Goal: Task Accomplishment & Management: Manage account settings

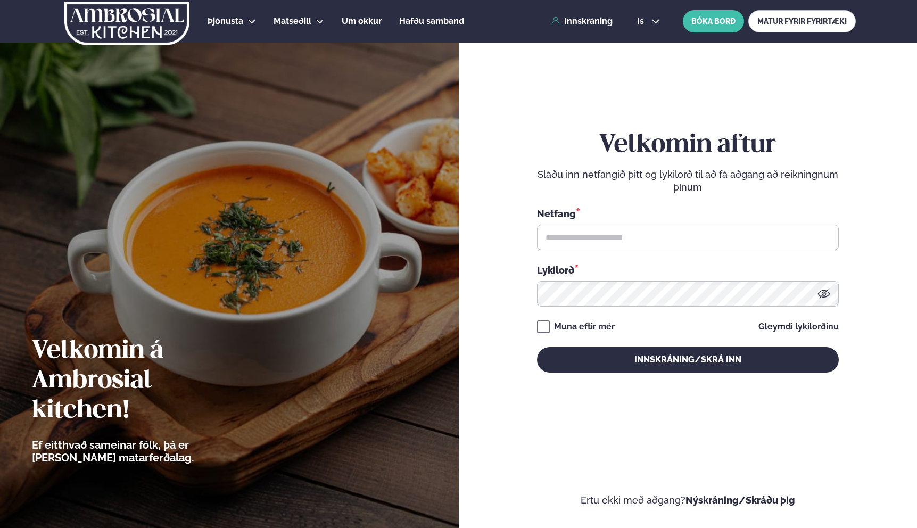
click at [571, 221] on div "Netfang *" at bounding box center [688, 228] width 302 height 44
click at [569, 234] on input "text" at bounding box center [688, 238] width 302 height 26
type input "**********"
click at [592, 327] on div "Muna eftir mér" at bounding box center [584, 326] width 61 height 13
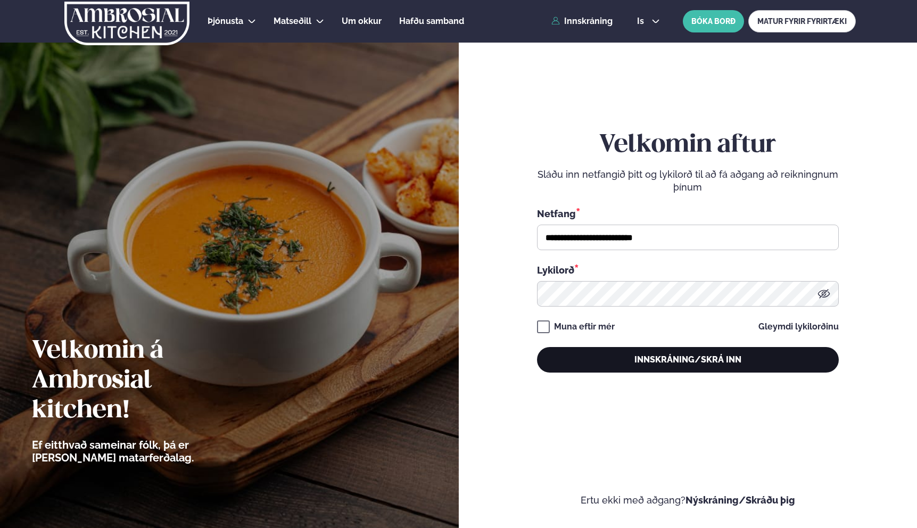
click at [629, 356] on button "Innskráning/Skrá inn" at bounding box center [688, 360] width 302 height 26
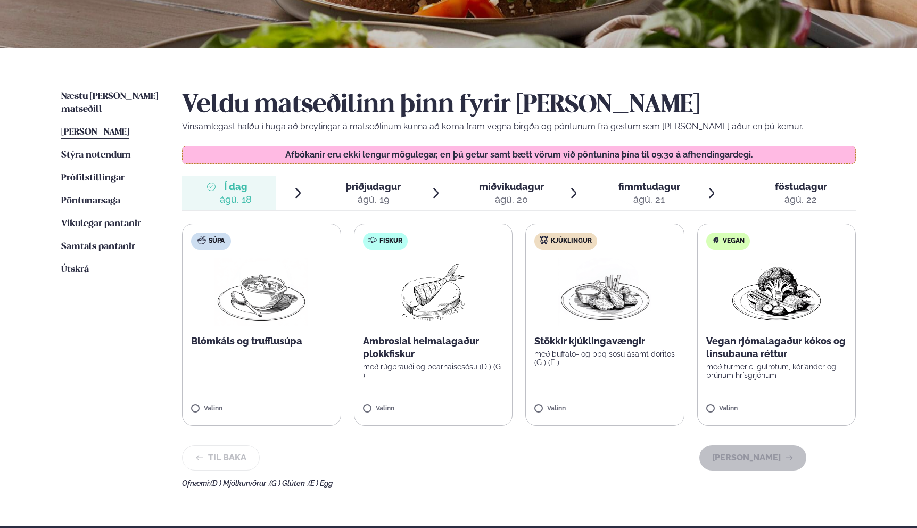
scroll to position [239, 0]
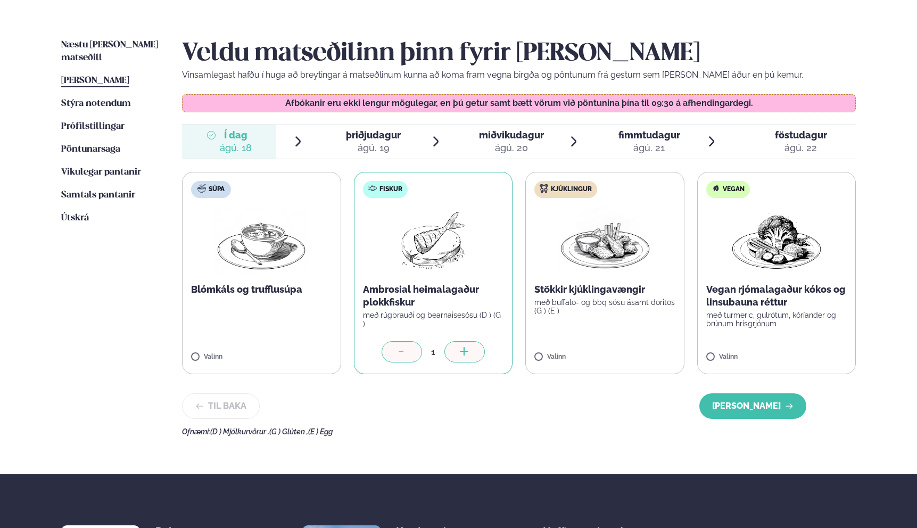
click at [468, 351] on icon at bounding box center [464, 352] width 11 height 11
click at [752, 407] on button "[PERSON_NAME]" at bounding box center [752, 406] width 107 height 26
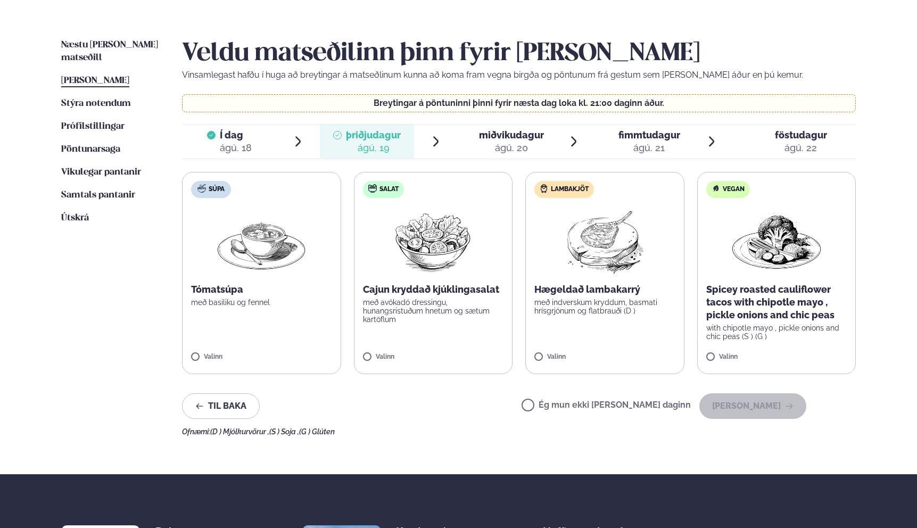
click at [598, 312] on p "með indverskum kryddum, basmati hrísgrjónum og flatbrauði (D )" at bounding box center [604, 306] width 141 height 17
click at [752, 408] on button "[PERSON_NAME]" at bounding box center [752, 406] width 107 height 26
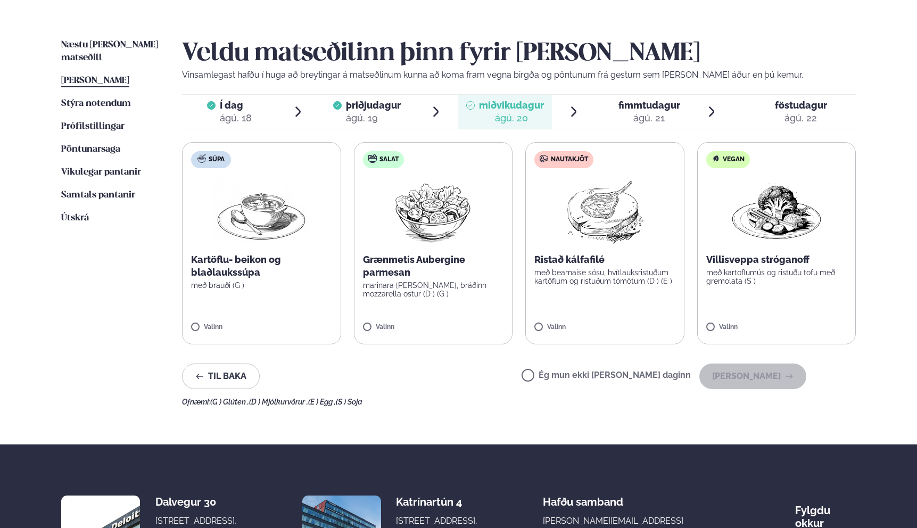
click at [590, 265] on p "Ristað kálfafilé" at bounding box center [604, 259] width 141 height 13
click at [752, 377] on button "[PERSON_NAME]" at bounding box center [752, 376] width 107 height 26
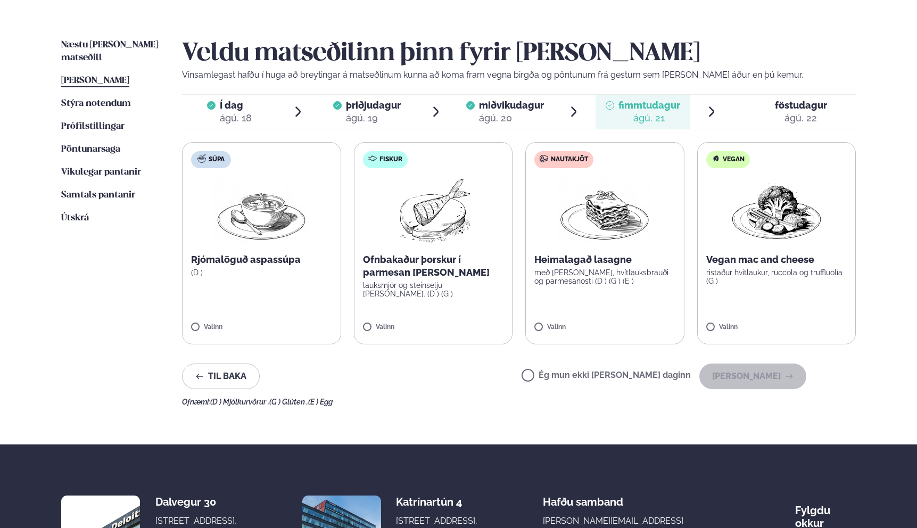
click at [402, 272] on p "Ofnbakaður þorskur í parmesan [PERSON_NAME]" at bounding box center [433, 266] width 141 height 26
click at [409, 319] on label "Fiskur Ofnbakaður þorskur í parmesan [PERSON_NAME] lauksmjör og steinselju [PER…" at bounding box center [432, 243] width 159 height 202
click at [391, 278] on p "Ofnbakaður þorskur í parmesan [PERSON_NAME]" at bounding box center [433, 266] width 141 height 26
click at [751, 377] on button "[PERSON_NAME]" at bounding box center [752, 376] width 107 height 26
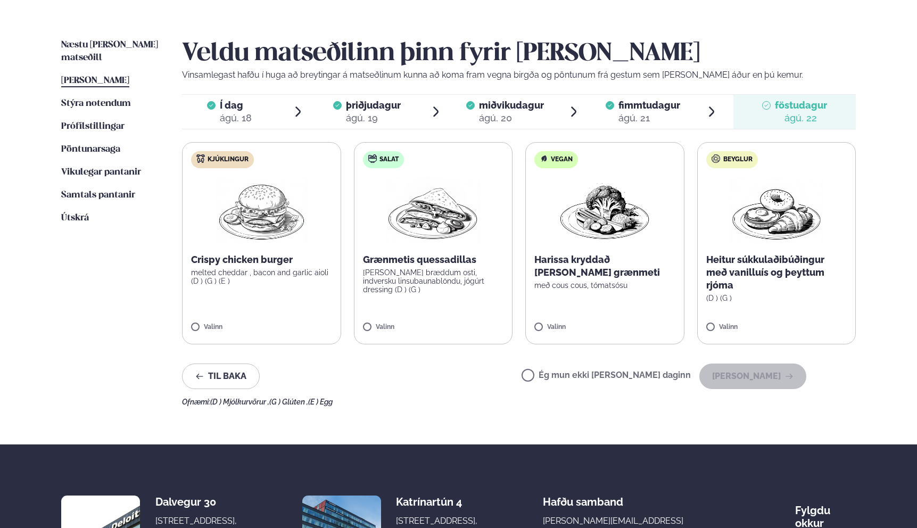
click at [255, 267] on div "Crispy chicken burger melted cheddar , bacon and garlic aioli (D ) (G ) (E )" at bounding box center [261, 269] width 141 height 32
click at [774, 377] on button "[PERSON_NAME]" at bounding box center [752, 376] width 107 height 26
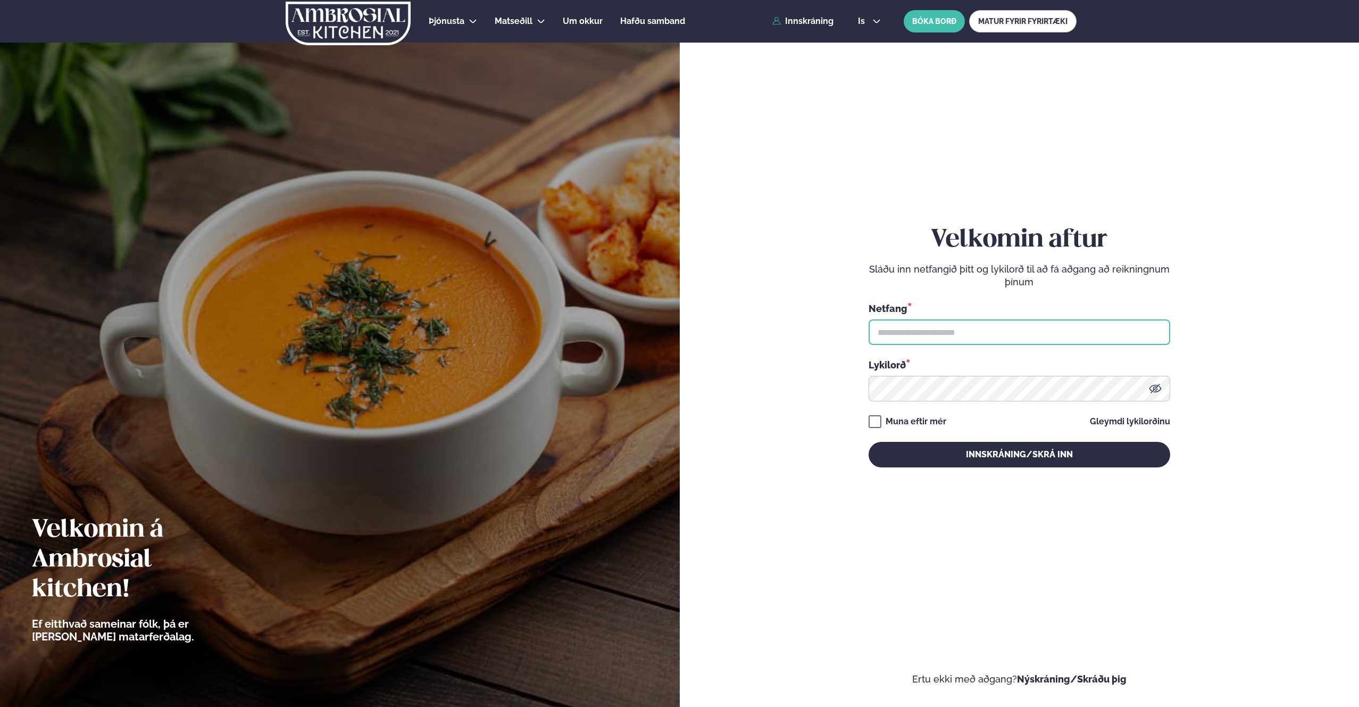
click at [904, 333] on input "text" at bounding box center [1020, 332] width 302 height 26
type input "**********"
click at [983, 455] on button "Innskráning/Skrá inn" at bounding box center [1020, 455] width 302 height 26
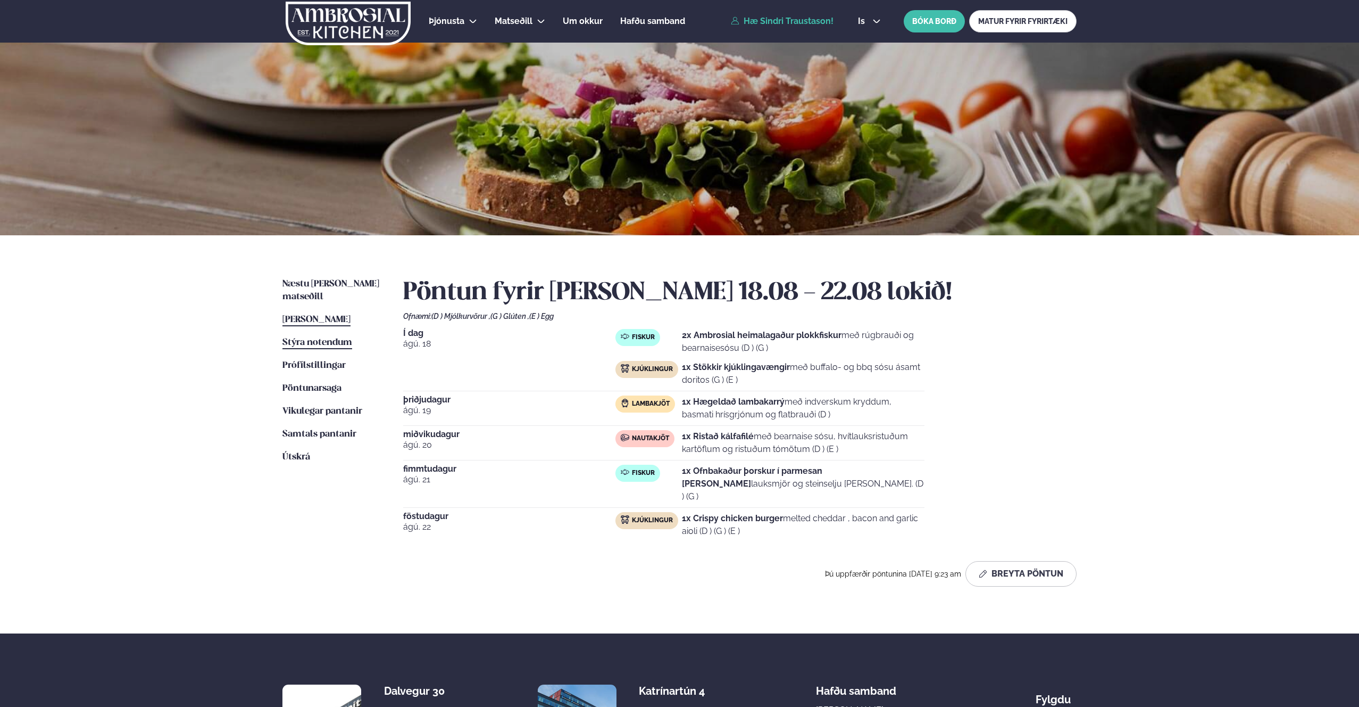
click at [322, 338] on span "Stýra notendum" at bounding box center [318, 342] width 70 height 9
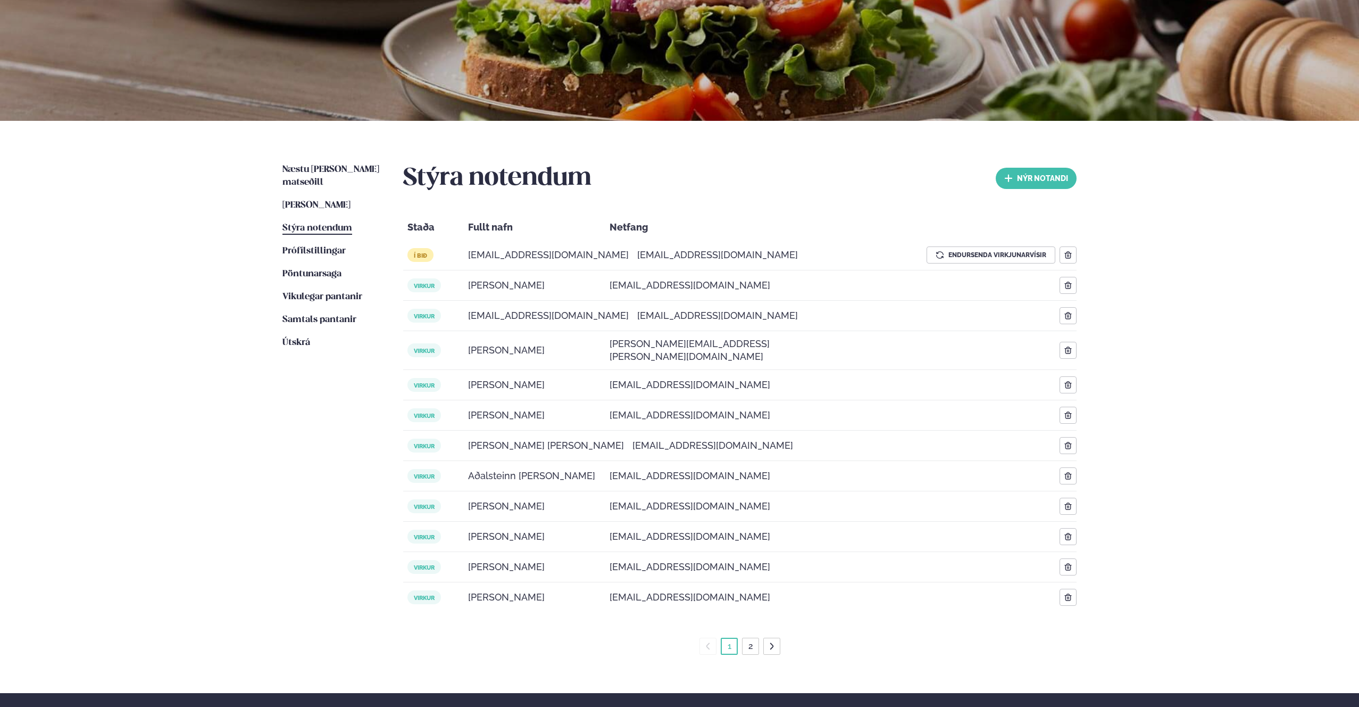
scroll to position [308, 0]
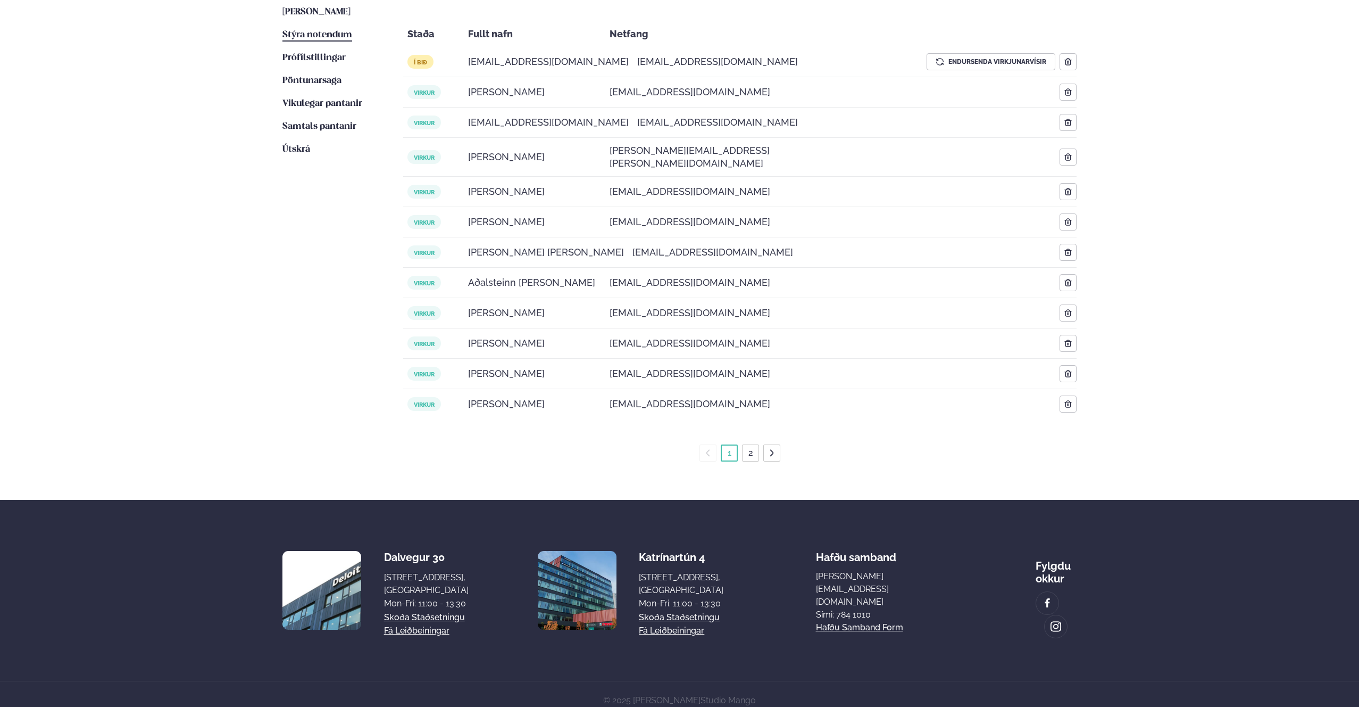
click at [746, 447] on link "2" at bounding box center [750, 452] width 9 height 17
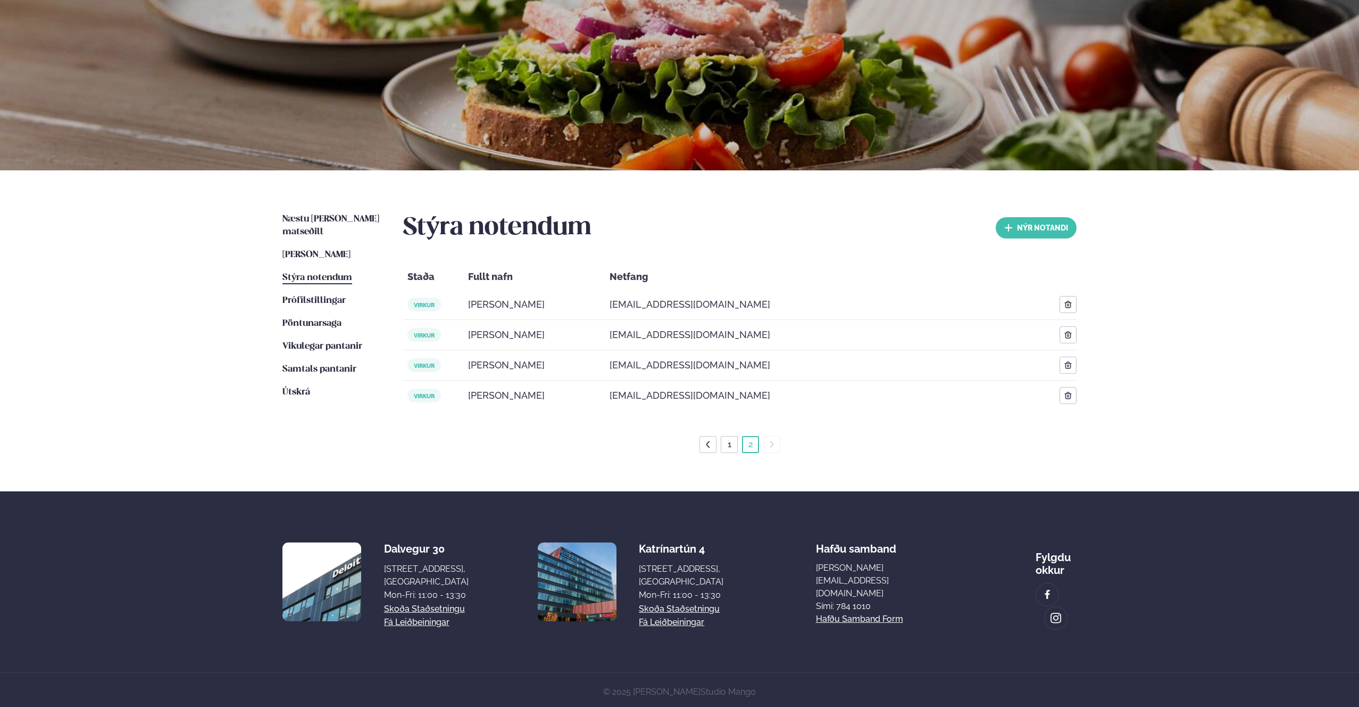
click at [733, 447] on link "1" at bounding box center [730, 444] width 8 height 17
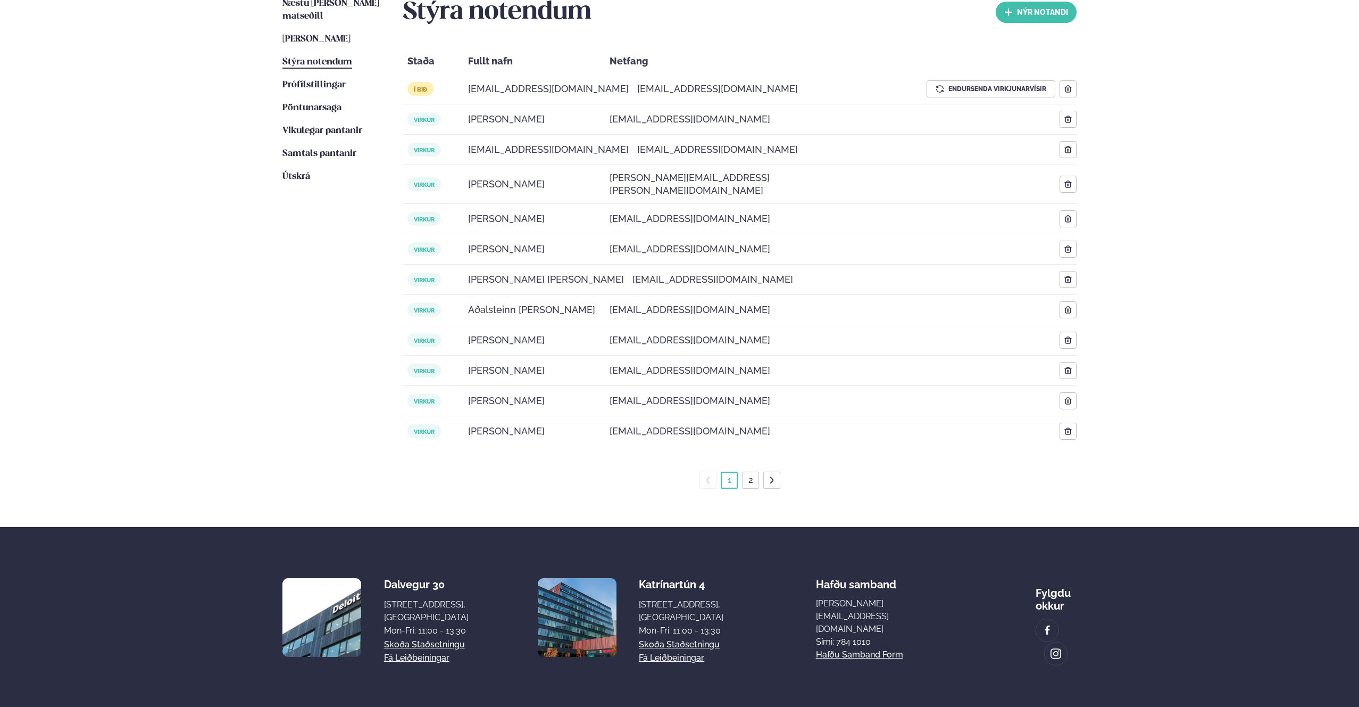
scroll to position [278, 0]
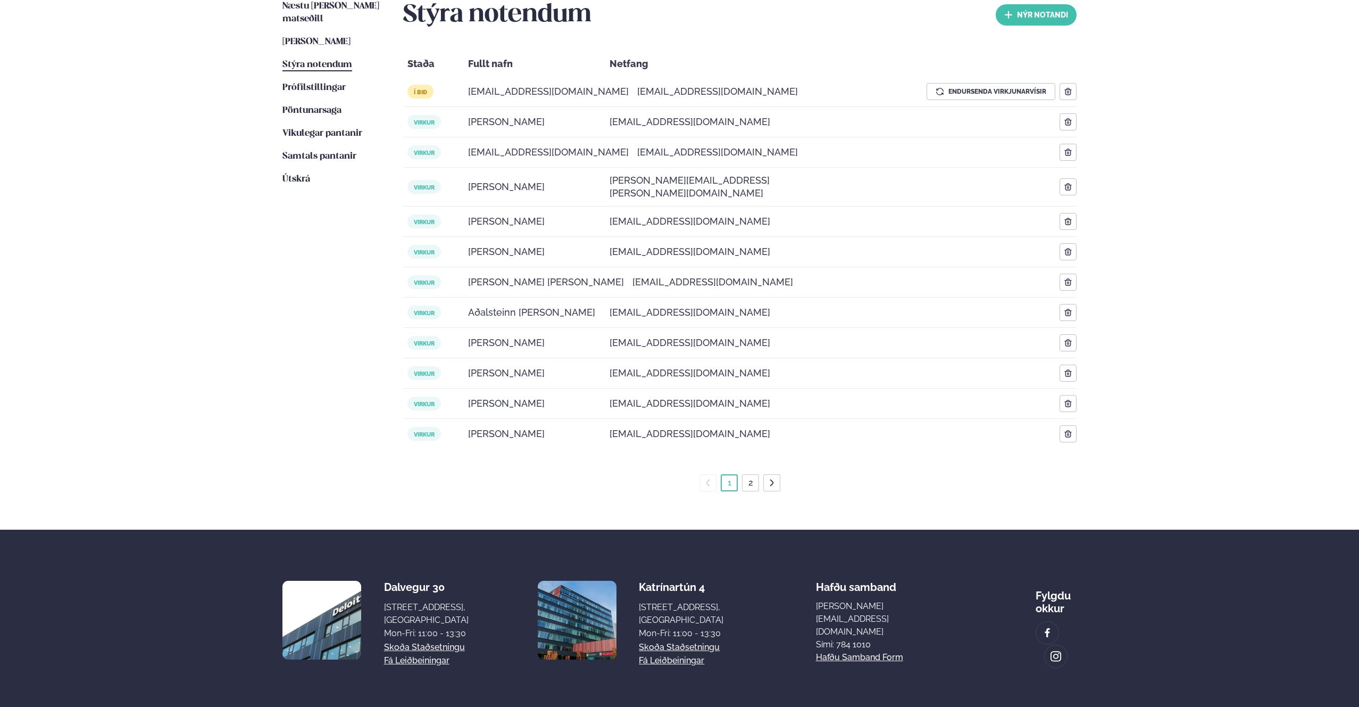
click at [751, 477] on link "2" at bounding box center [750, 482] width 9 height 17
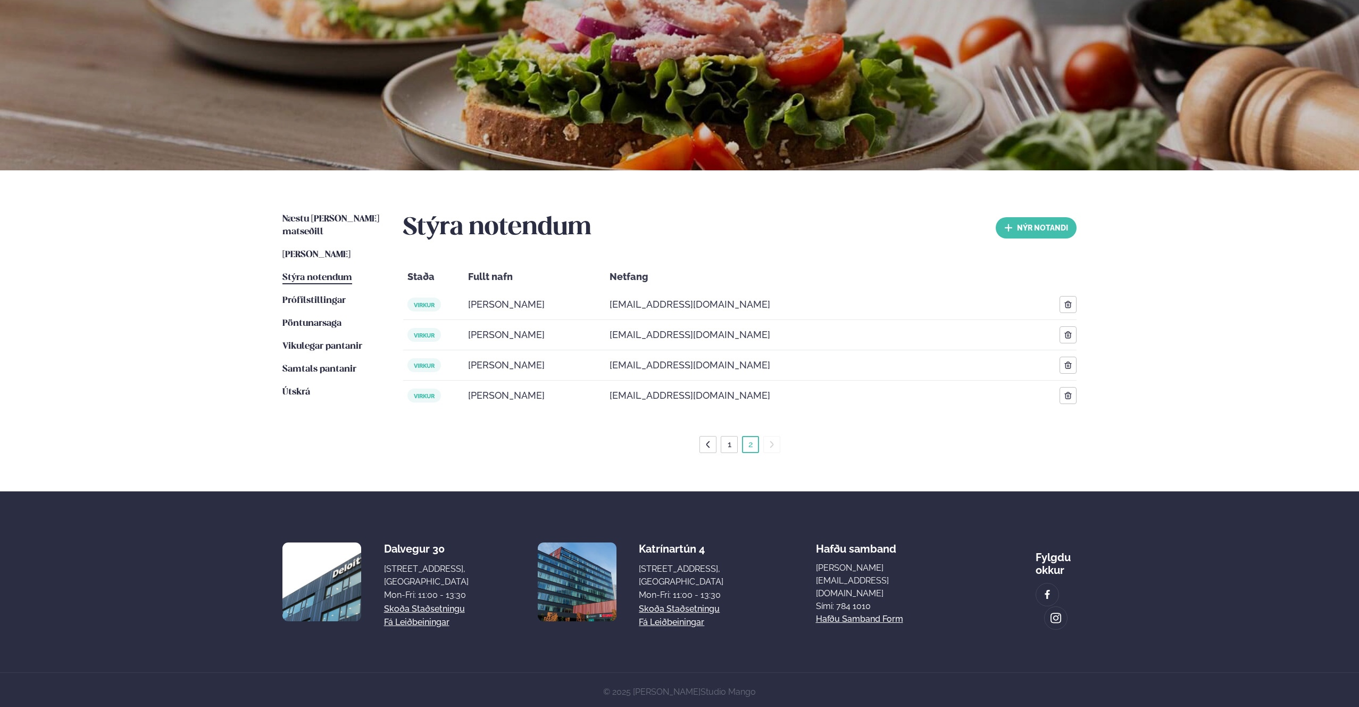
click at [726, 443] on link "1" at bounding box center [730, 444] width 8 height 17
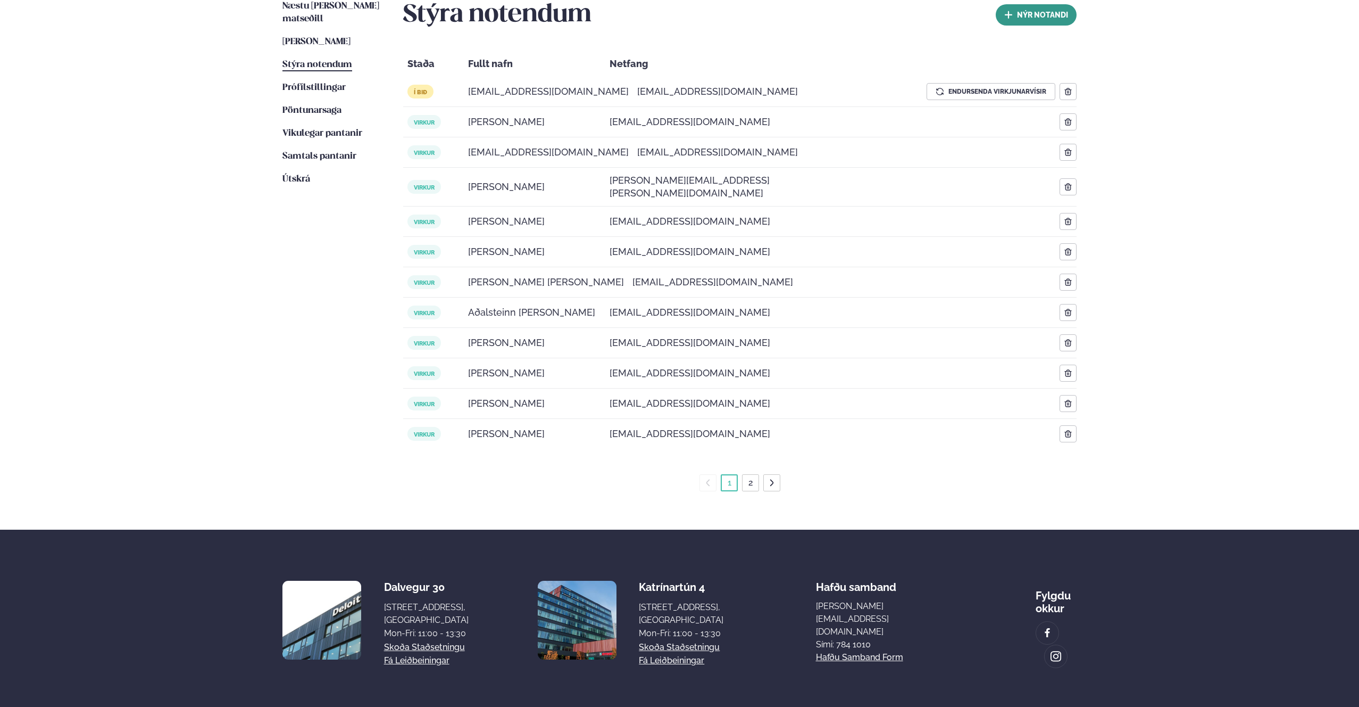
click at [1040, 10] on button "nýr Notandi" at bounding box center [1036, 14] width 81 height 21
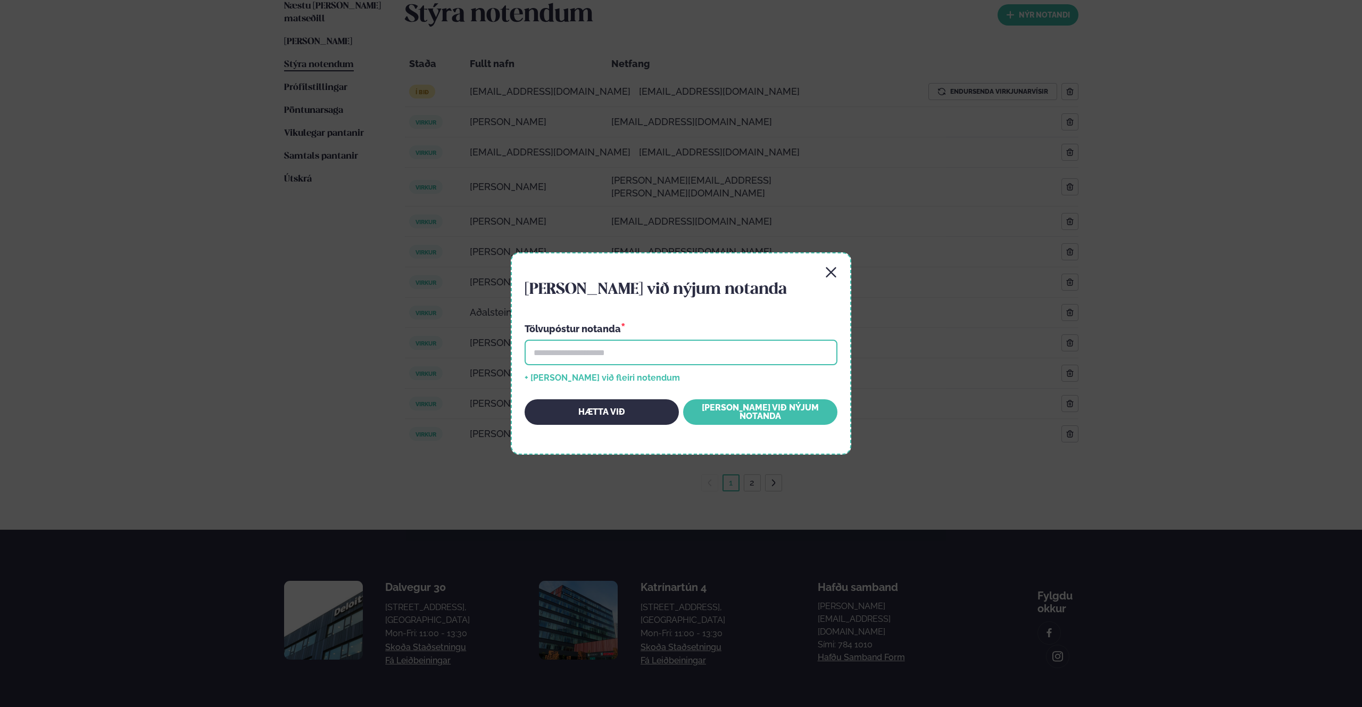
click at [568, 354] on input "email" at bounding box center [681, 352] width 313 height 26
type input "**********"
click at [575, 376] on button "+ Bæta við fleiri notendum" at bounding box center [602, 377] width 155 height 9
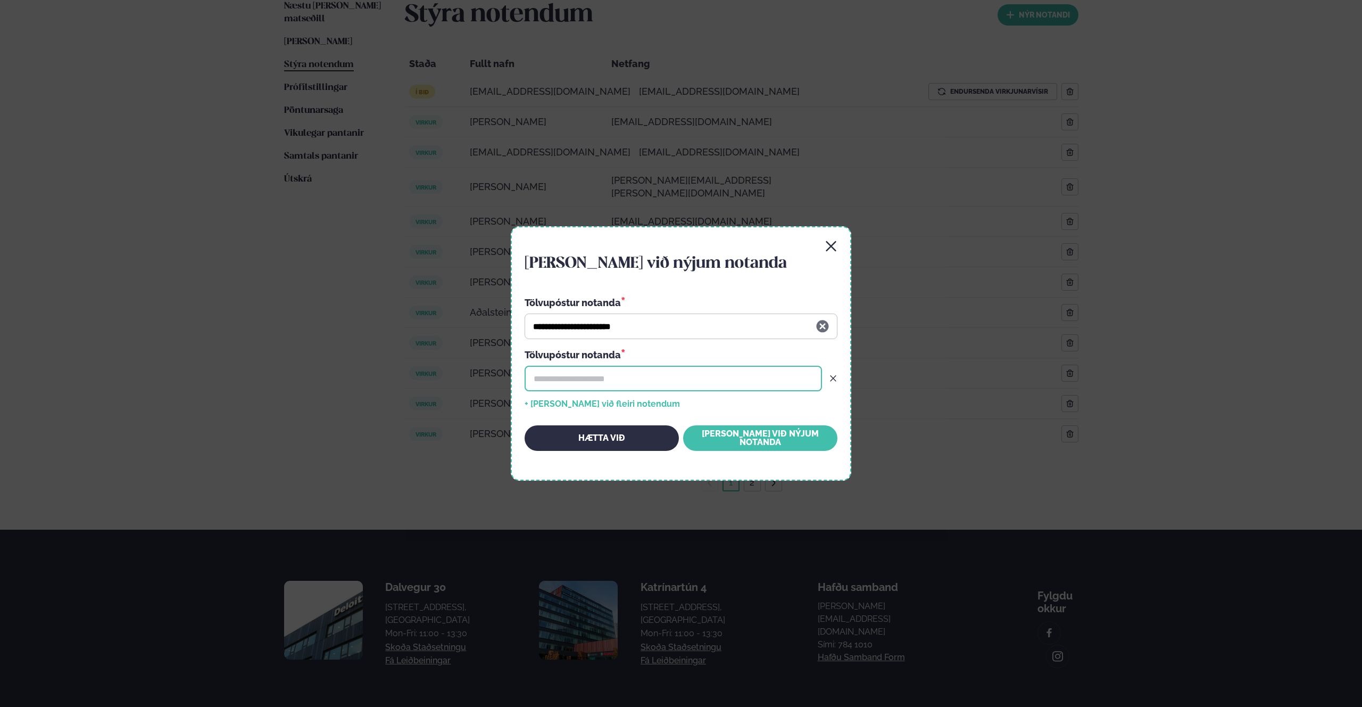
click at [567, 377] on input "email" at bounding box center [673, 379] width 297 height 26
type input "**********"
click at [735, 439] on button "Bæta við nýjum notanda" at bounding box center [760, 438] width 154 height 26
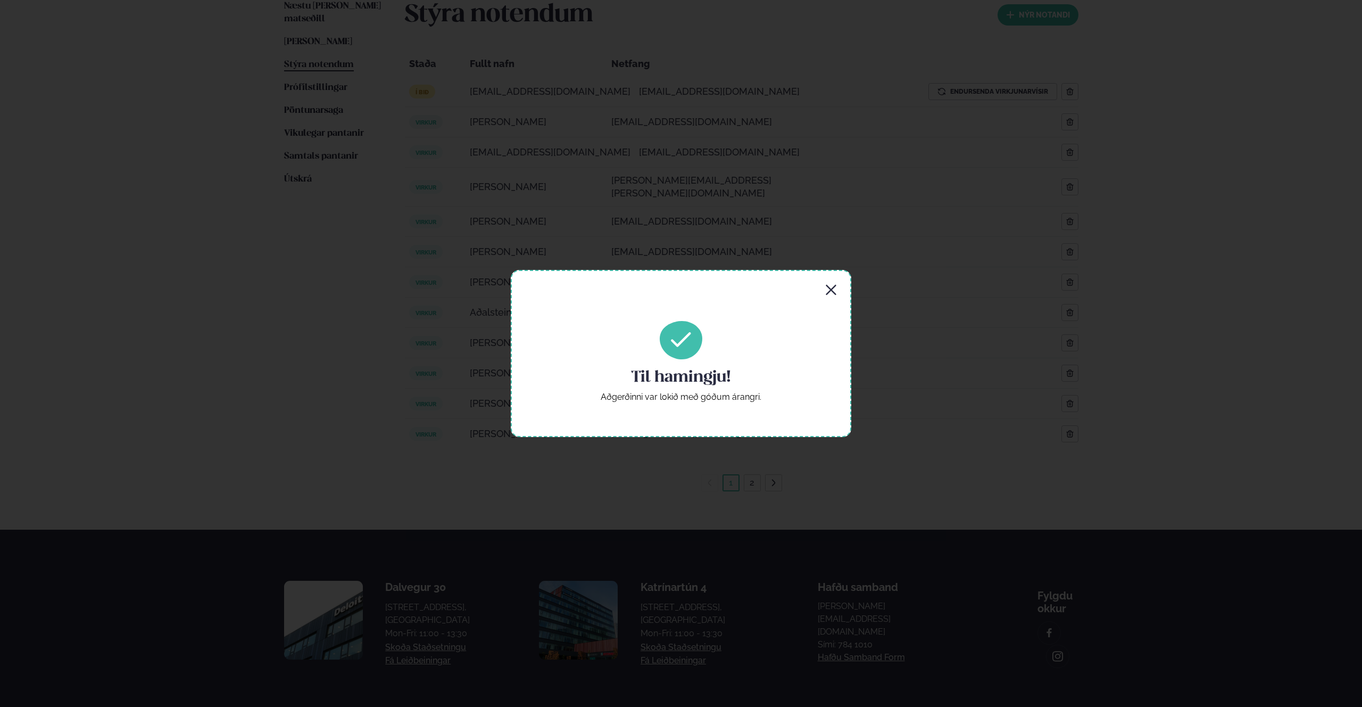
click at [838, 285] on div "Til hamingju! Aðgerðinni var lokið með góðum árangri." at bounding box center [681, 353] width 341 height 167
click at [828, 288] on icon "button" at bounding box center [831, 290] width 13 height 13
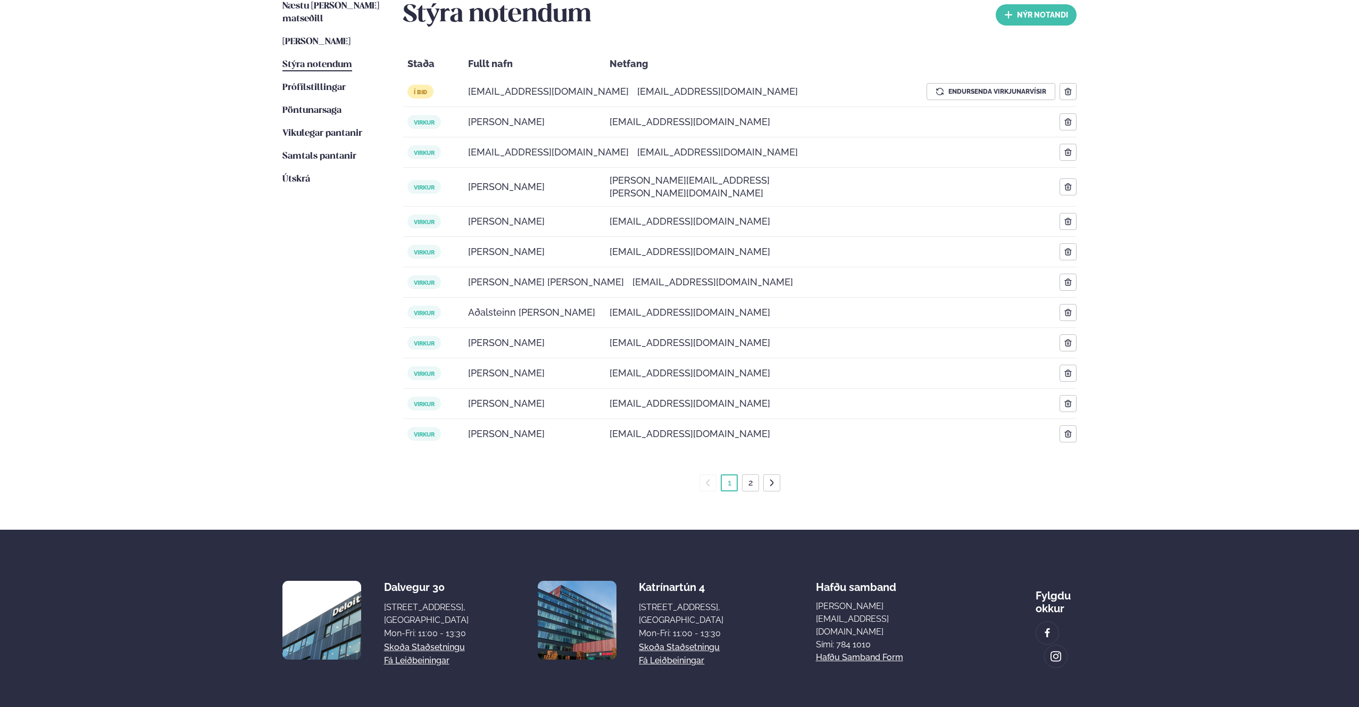
click at [1149, 89] on div "Þjónusta Hádegismatur fyrir fyrirtæki Fyrirtækja veitingar Einkapartý Matseðill…" at bounding box center [679, 235] width 1359 height 1027
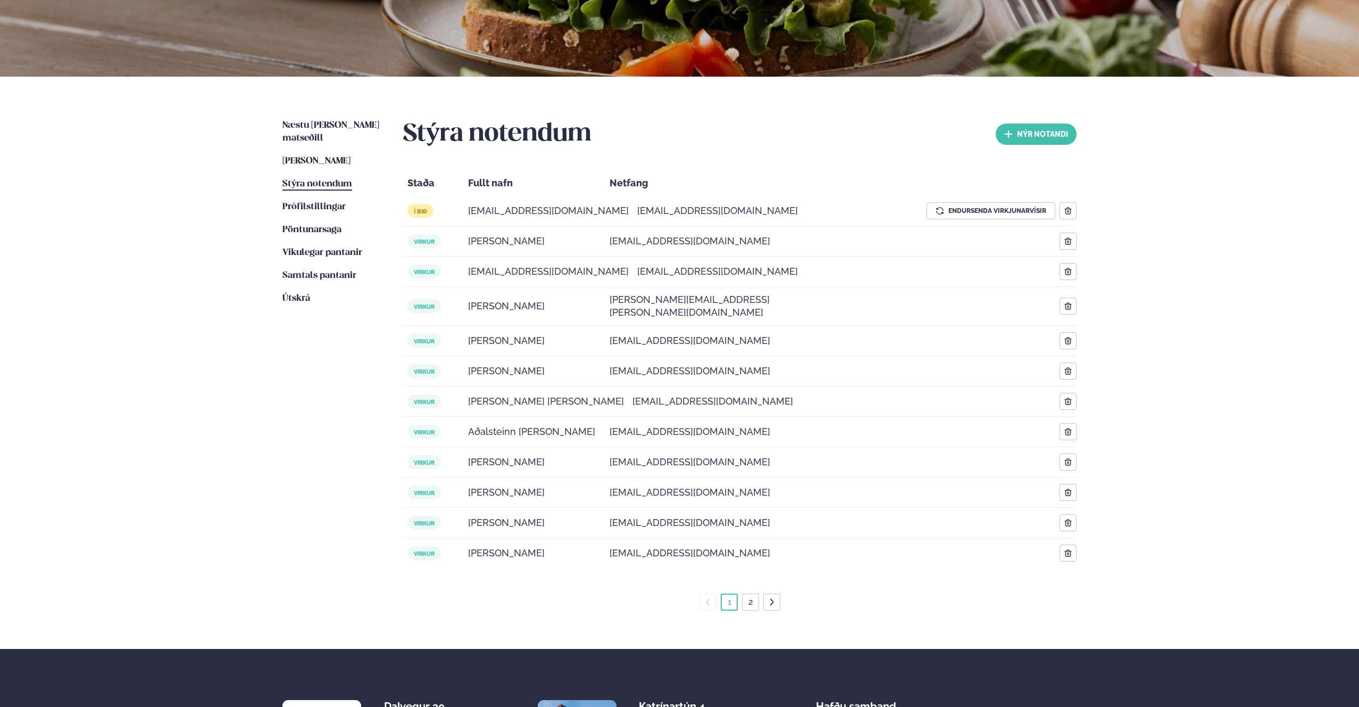
scroll to position [45, 0]
